Goal: Transaction & Acquisition: Obtain resource

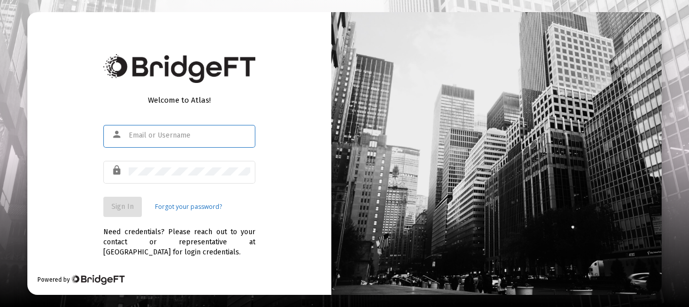
type input "jfisher@straightline.com"
click at [299, 179] on div "Welcome to Atlas! person jfisher@straightline.com lock Sign In Forgot your pass…" at bounding box center [179, 153] width 304 height 283
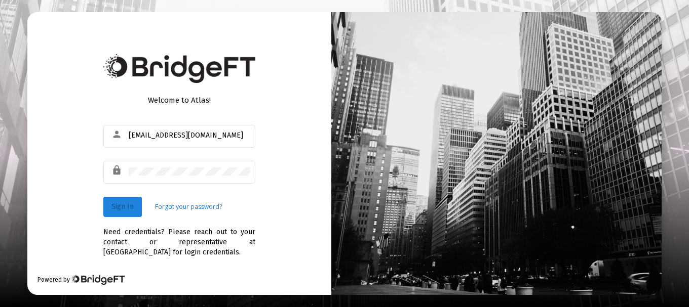
click at [120, 210] on span "Sign In" at bounding box center [122, 207] width 22 height 9
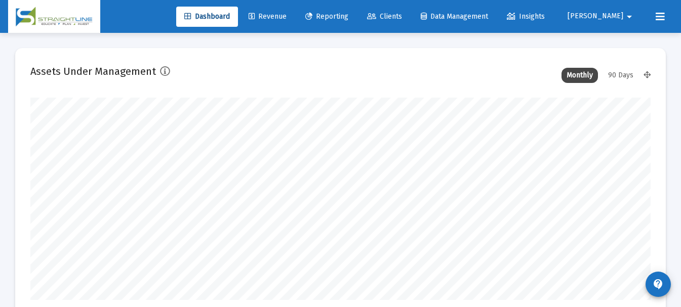
scroll to position [203, 333]
click at [357, 11] on link "Reporting" at bounding box center [326, 17] width 59 height 20
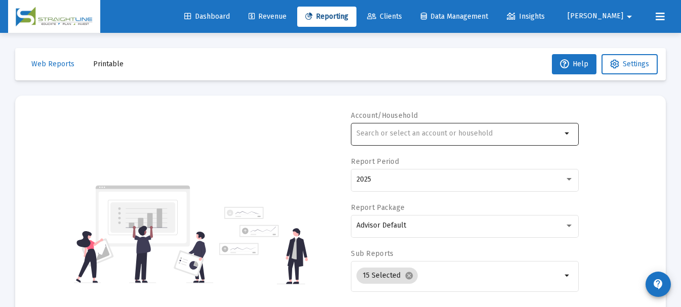
click at [441, 143] on div at bounding box center [459, 133] width 205 height 25
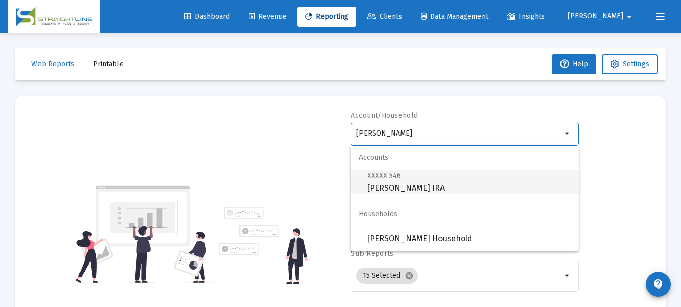
click at [439, 180] on span "XXXXX 546 Wadland, William Rollover IRA" at bounding box center [469, 182] width 204 height 25
type input "Wadland, William Rollover IRA"
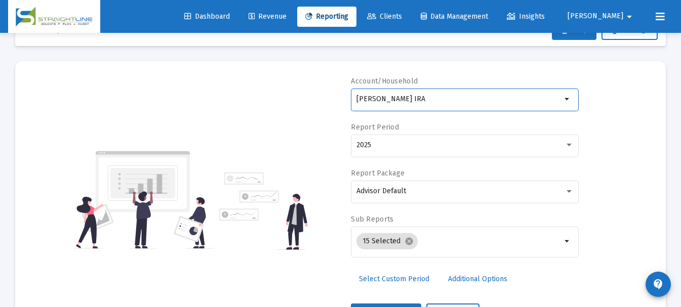
scroll to position [51, 0]
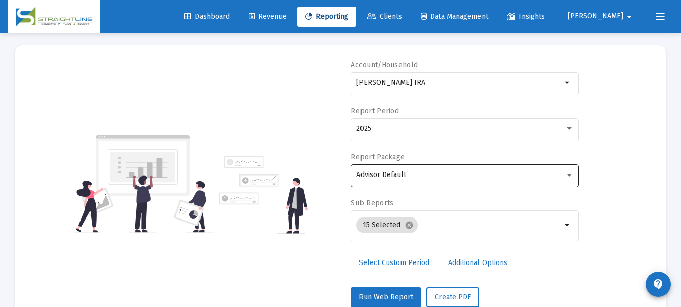
click at [431, 168] on div "Advisor Default" at bounding box center [465, 175] width 217 height 25
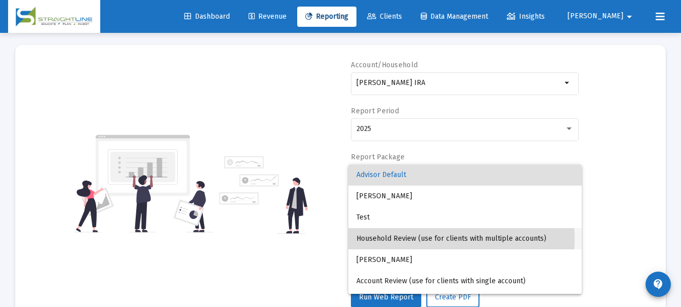
click at [432, 240] on span "Household Review (use for clients with multiple accounts)" at bounding box center [465, 238] width 217 height 21
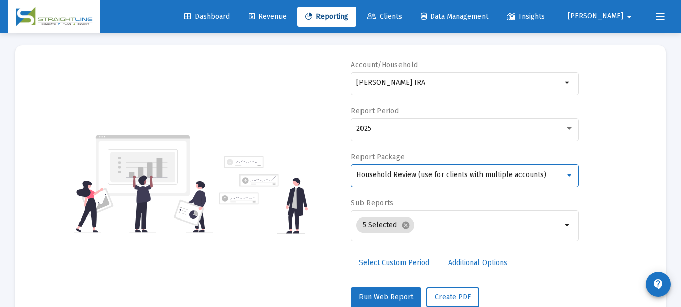
click at [431, 177] on span "Household Review (use for clients with multiple accounts)" at bounding box center [452, 175] width 190 height 9
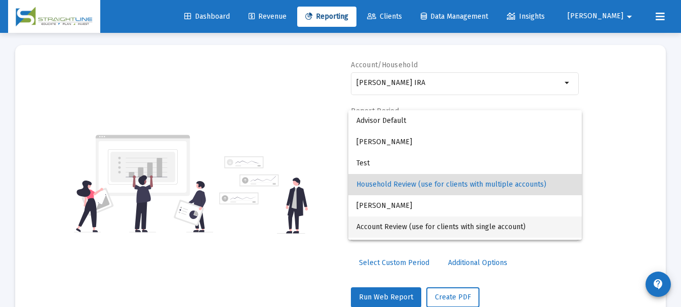
scroll to position [10, 0]
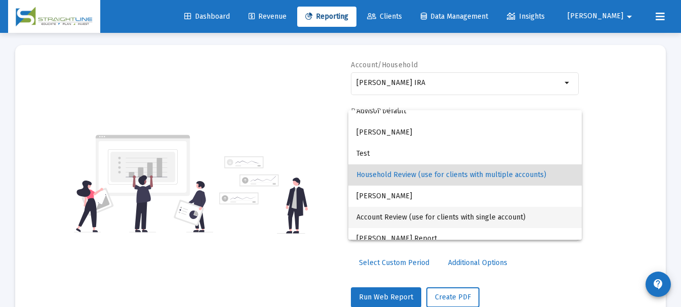
click at [429, 221] on span "Account Review (use for clients with single account)" at bounding box center [465, 217] width 217 height 21
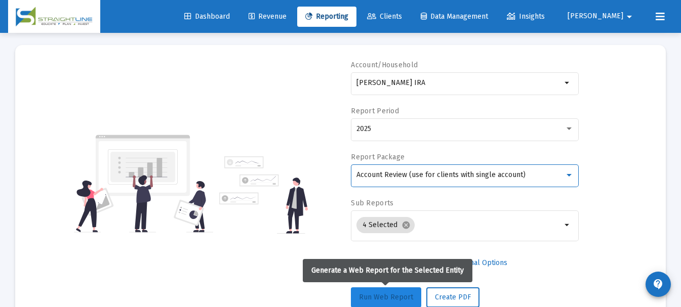
click at [383, 295] on span "Run Web Report" at bounding box center [386, 297] width 54 height 9
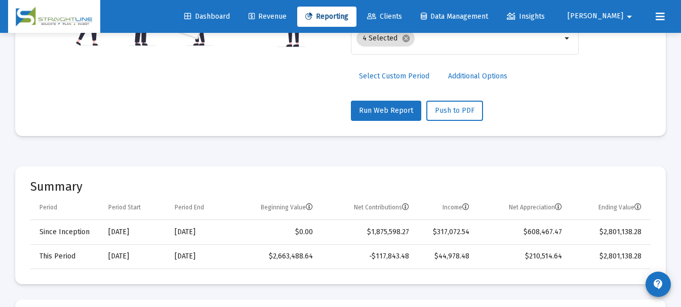
scroll to position [253, 0]
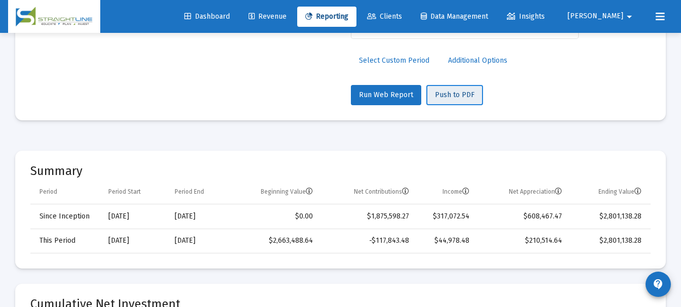
click at [446, 98] on span "Push to PDF" at bounding box center [455, 95] width 40 height 9
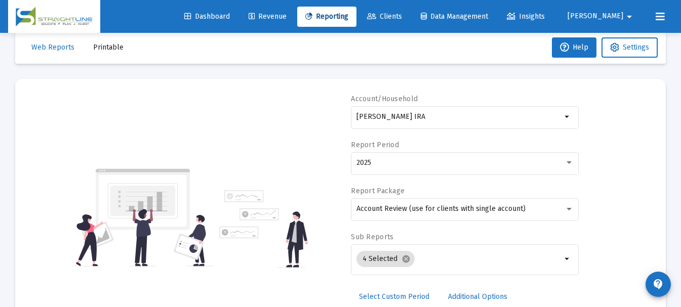
scroll to position [0, 0]
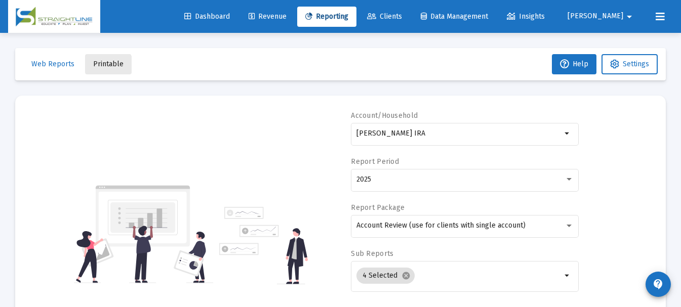
click at [98, 69] on button "Printable" at bounding box center [108, 64] width 47 height 20
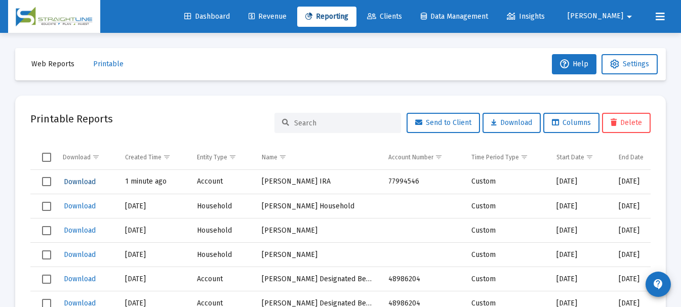
click at [70, 181] on span "Download" at bounding box center [80, 182] width 32 height 9
click at [613, 13] on span "Jason" at bounding box center [596, 16] width 56 height 9
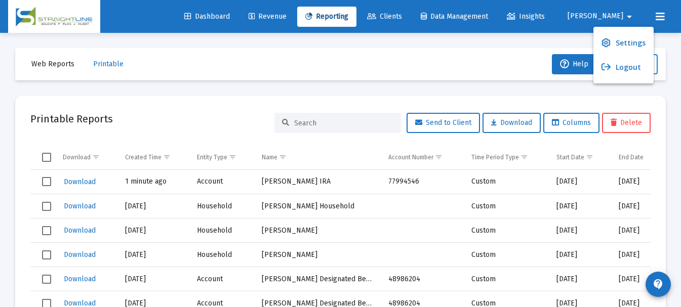
click at [619, 69] on button "Logout" at bounding box center [624, 67] width 60 height 24
